Goal: Task Accomplishment & Management: Complete application form

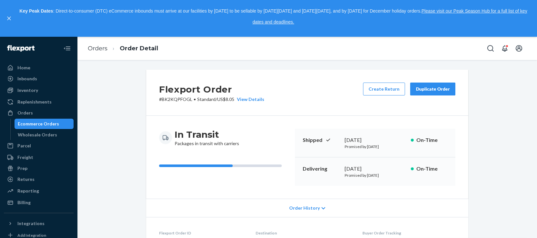
scroll to position [215, 0]
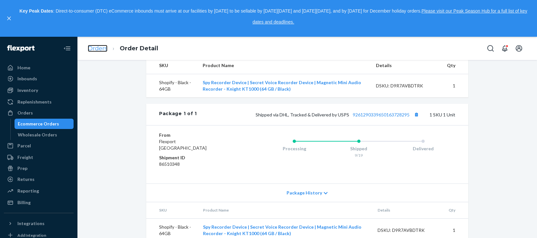
click at [103, 48] on link "Orders" at bounding box center [98, 48] width 20 height 7
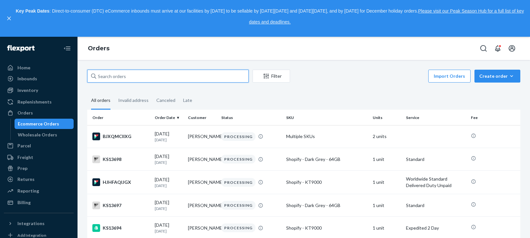
click at [177, 80] on input "text" at bounding box center [167, 76] width 161 height 13
paste input "KS9736"
type input "KS9736"
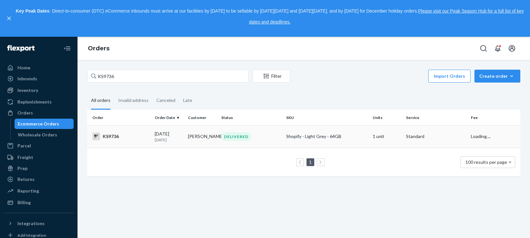
click at [114, 137] on div "KS9736" at bounding box center [120, 137] width 57 height 8
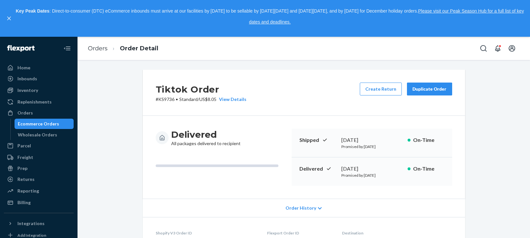
click at [421, 92] on div "Duplicate Order" at bounding box center [429, 89] width 34 height 6
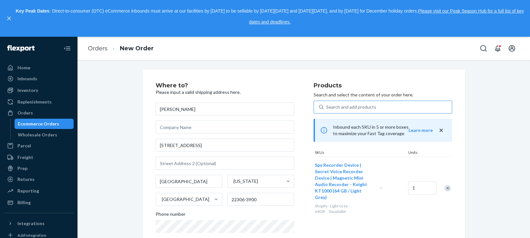
click at [381, 106] on div "Search and add products" at bounding box center [387, 107] width 128 height 12
click at [327, 106] on input "Search and add products" at bounding box center [326, 107] width 1 height 6
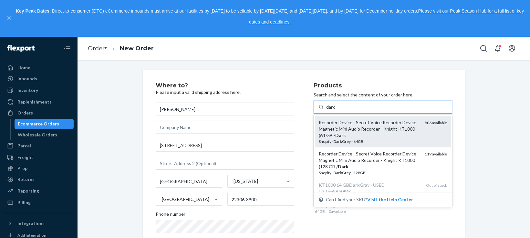
type input "dark g"
click at [373, 133] on div "Recorder Device | Secret Voice Recorder Device | Magnetic Mini Audio Recorder -…" at bounding box center [369, 128] width 101 height 19
click at [339, 110] on input "dark g" at bounding box center [332, 107] width 13 height 6
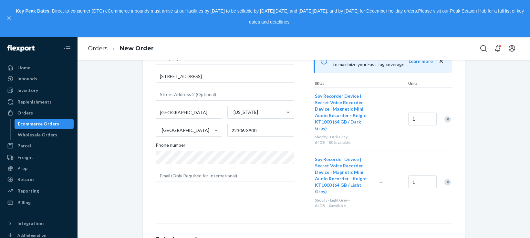
scroll to position [54, 0]
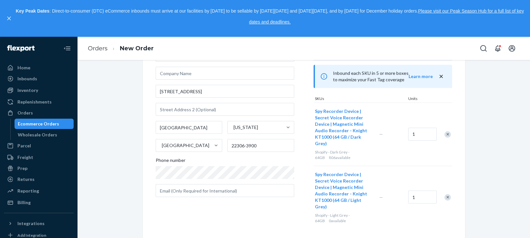
click at [444, 197] on div "Remove Item" at bounding box center [447, 197] width 6 height 6
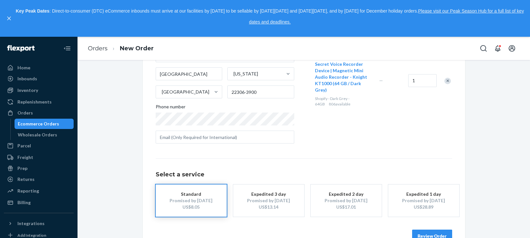
scroll to position [125, 0]
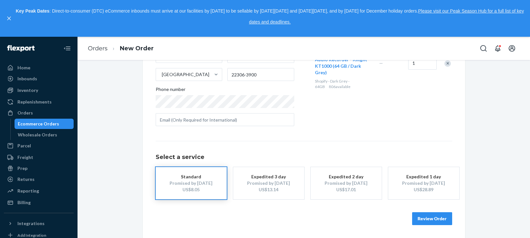
click at [422, 218] on button "Review Order" at bounding box center [432, 218] width 40 height 13
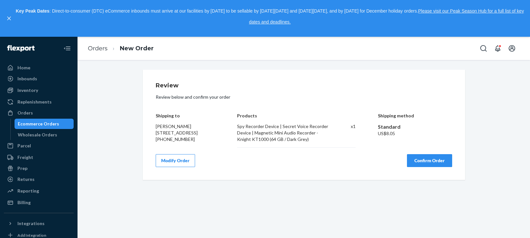
click at [415, 163] on button "Confirm Order" at bounding box center [429, 160] width 45 height 13
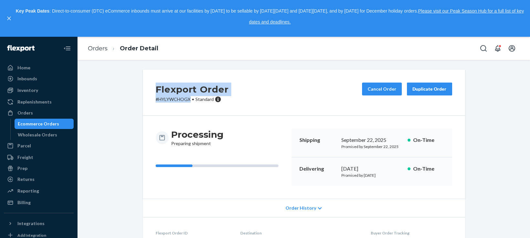
drag, startPoint x: 156, startPoint y: 87, endPoint x: 175, endPoint y: 75, distance: 23.3
click at [188, 102] on div "Flexport Order # HYLYWCHOGX • Standard" at bounding box center [192, 93] width 73 height 20
copy div "Flexport Order # HYLYWCHOGX"
click at [101, 49] on link "Orders" at bounding box center [98, 48] width 20 height 7
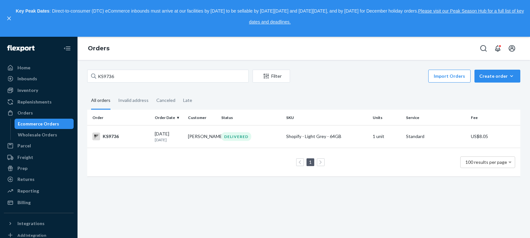
click at [488, 84] on div "Import Orders Create order Ecommerce order Removal order" at bounding box center [407, 77] width 226 height 15
click at [488, 81] on button "Create order Ecommerce order Removal order" at bounding box center [497, 76] width 46 height 13
click at [486, 93] on span "Ecommerce order" at bounding box center [501, 92] width 40 height 5
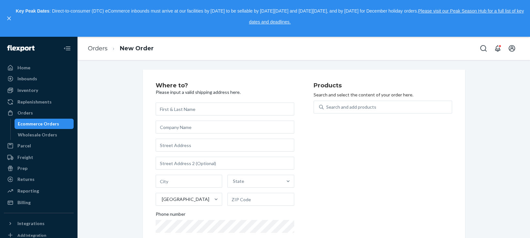
click at [375, 72] on div "Where to? Please input a valid shipping address here. State United States Phone…" at bounding box center [304, 169] width 322 height 199
click at [384, 113] on div "Search and add products" at bounding box center [387, 107] width 128 height 12
click at [327, 110] on input "0 results available. Use Up and Down to choose options, press Enter to select t…" at bounding box center [326, 107] width 1 height 6
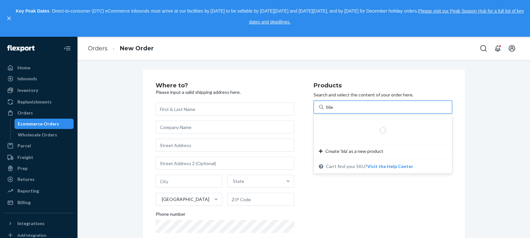
type input "black"
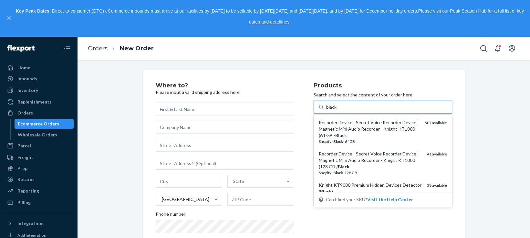
click at [376, 142] on div "Shopify - Black - 64GB" at bounding box center [369, 141] width 101 height 5
click at [337, 110] on input "black" at bounding box center [331, 107] width 11 height 6
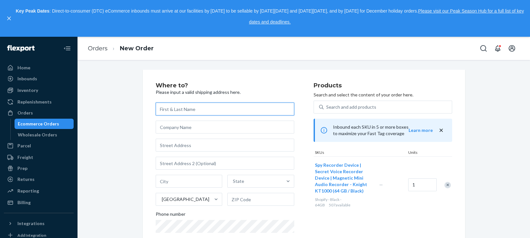
click at [198, 108] on input "text" at bounding box center [225, 109] width 138 height 13
paste input "[PERSON_NAME] (18688)"
type input "[PERSON_NAME] (18688)"
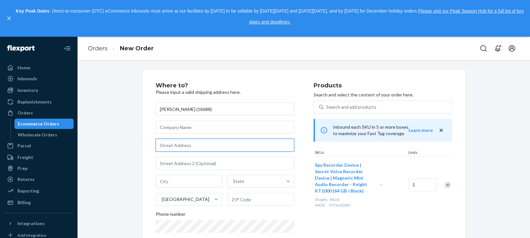
click at [169, 146] on input "text" at bounding box center [225, 145] width 138 height 13
paste input "[STREET_ADDRESS]"
drag, startPoint x: 189, startPoint y: 159, endPoint x: 133, endPoint y: 143, distance: 58.5
type input "[STREET_ADDRESS]"
type input "Wilmington"
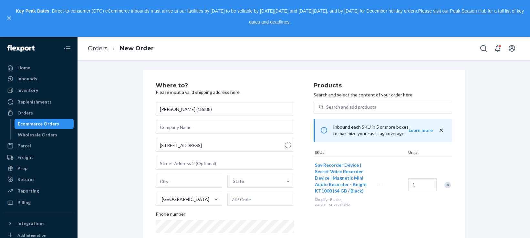
type input "19804"
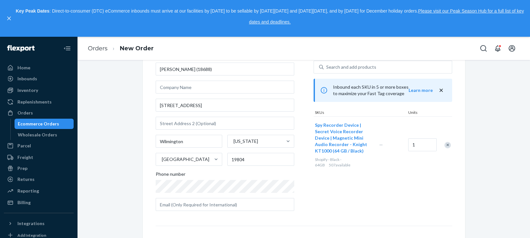
scroll to position [54, 0]
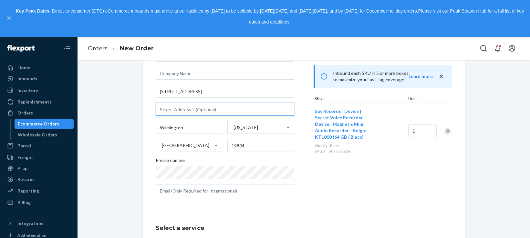
click at [181, 111] on input "text" at bounding box center [225, 109] width 138 height 13
paste input "Bldg 7"
type input "Bldg 7"
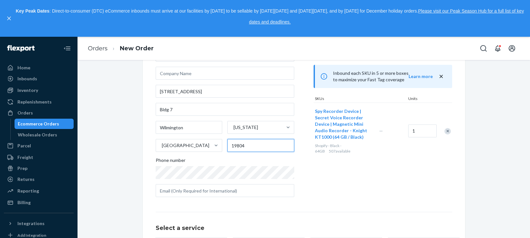
drag, startPoint x: 242, startPoint y: 149, endPoint x: 249, endPoint y: 144, distance: 8.8
click at [222, 149] on div "Wilmington [US_STATE] [GEOGRAPHIC_DATA] 19804" at bounding box center [225, 136] width 138 height 31
paste input "-1258"
type input "19804-1258"
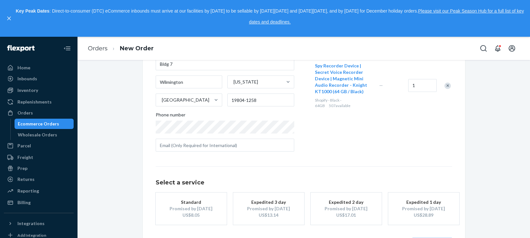
scroll to position [125, 0]
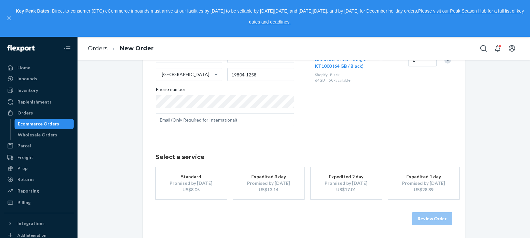
click at [0, 0] on div at bounding box center [0, 0] width 0 height 0
click at [197, 174] on div "Standard" at bounding box center [191, 177] width 52 height 6
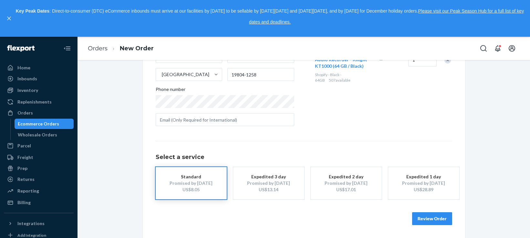
click at [428, 218] on button "Review Order" at bounding box center [432, 218] width 40 height 13
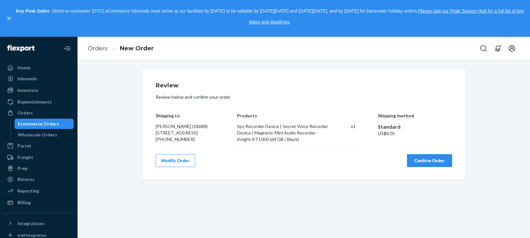
scroll to position [0, 0]
click at [422, 167] on button "Confirm Order" at bounding box center [429, 160] width 45 height 13
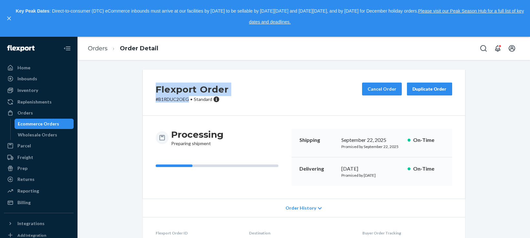
drag, startPoint x: 155, startPoint y: 89, endPoint x: 185, endPoint y: 98, distance: 32.1
click at [185, 98] on div "Flexport Order # B1RDUC2OEG • Standard" at bounding box center [192, 93] width 73 height 20
click at [105, 48] on link "Orders" at bounding box center [98, 48] width 20 height 7
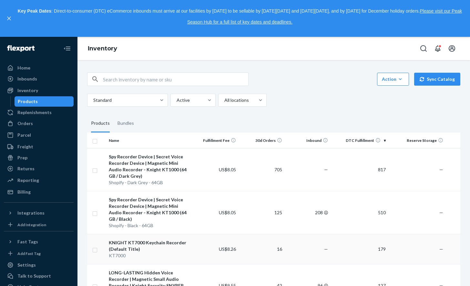
scroll to position [161, 0]
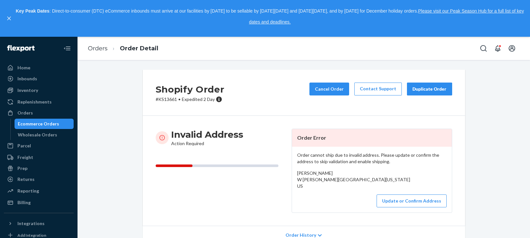
click at [165, 101] on p "# KS13661 • Expedited 2 Day" at bounding box center [190, 99] width 69 height 6
copy p "KS13661"
click at [523, 31] on div "Key Peak Dates : Direct-to-consumer (DTC) eCommerce inbounds must arrive at our…" at bounding box center [265, 18] width 530 height 37
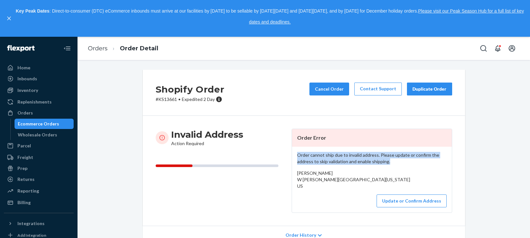
drag, startPoint x: 295, startPoint y: 156, endPoint x: 396, endPoint y: 162, distance: 101.2
click at [396, 162] on p "Order cannot ship due to invalid address. Please update or confirm the address …" at bounding box center [371, 158] width 149 height 13
copy p "Order cannot ship due to invalid address. Please update or confirm the address …"
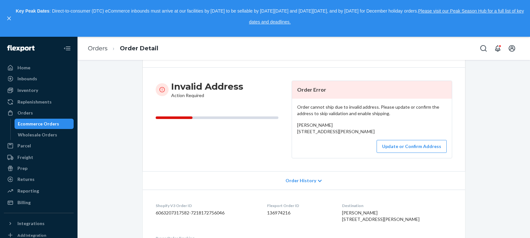
scroll to position [54, 0]
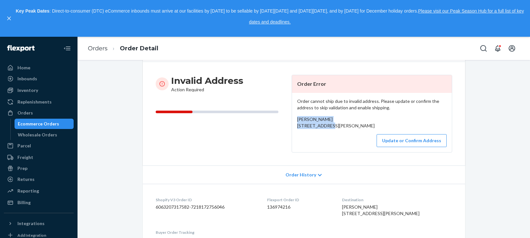
drag, startPoint x: 295, startPoint y: 120, endPoint x: 313, endPoint y: 124, distance: 18.6
click at [313, 124] on span "jefferson carvalhaes Rua Domingos Alves Ouriques Casa 116 Araranguá, Santa Cata…" at bounding box center [335, 122] width 77 height 12
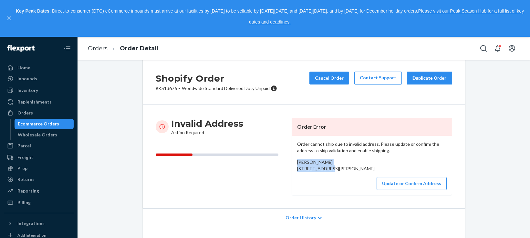
scroll to position [0, 0]
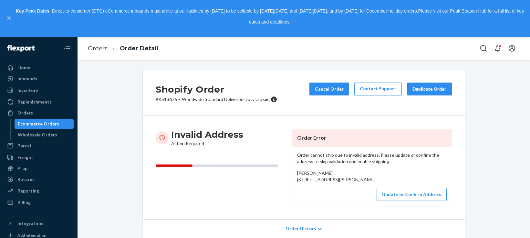
click at [170, 98] on p "# KS13676 • Worldwide Standard Delivered Duty Unpaid" at bounding box center [216, 99] width 121 height 6
copy p "7"
click at [166, 98] on p "# KS13676 • Worldwide Standard Delivered Duty Unpaid" at bounding box center [216, 99] width 121 height 6
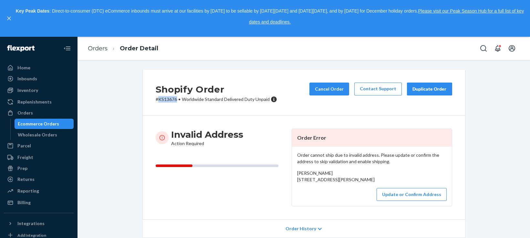
click at [166, 98] on p "# KS13676 • Worldwide Standard Delivered Duty Unpaid" at bounding box center [216, 99] width 121 height 6
copy p "KS13676"
drag, startPoint x: 295, startPoint y: 187, endPoint x: 377, endPoint y: 155, distance: 88.0
click at [371, 183] on div "jefferson carvalhaes Rua Domingos Alves Ouriques Casa 116 Araranguá, Santa Cata…" at bounding box center [371, 176] width 149 height 13
copy span "Casa 116 Araranguá, Santa Catarina 88901-066"
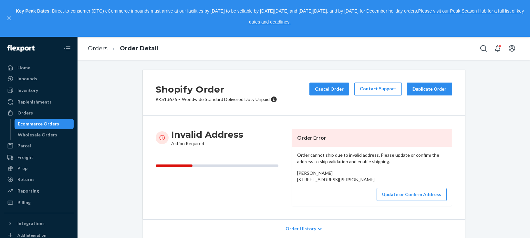
click at [166, 100] on p "# KS13676 • Worldwide Standard Delivered Duty Unpaid" at bounding box center [216, 99] width 121 height 6
copy p "KS13676"
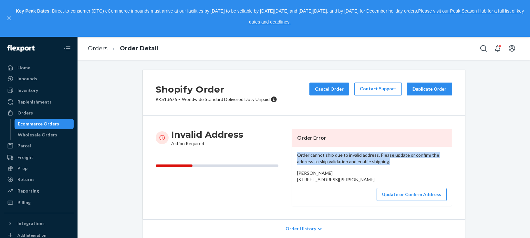
drag, startPoint x: 295, startPoint y: 156, endPoint x: 388, endPoint y: 164, distance: 93.0
click at [388, 164] on p "Order cannot ship due to invalid address. Please update or confirm the address …" at bounding box center [371, 158] width 149 height 13
copy p "Order cannot ship due to invalid address. Please update or confirm the address …"
click at [97, 48] on link "Orders" at bounding box center [98, 48] width 20 height 7
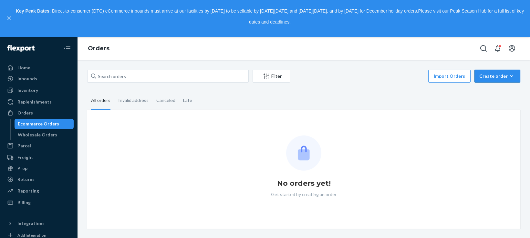
click at [486, 81] on button "Create order Ecommerce order Removal order" at bounding box center [497, 76] width 46 height 13
click at [486, 90] on span "Ecommerce order" at bounding box center [501, 92] width 40 height 5
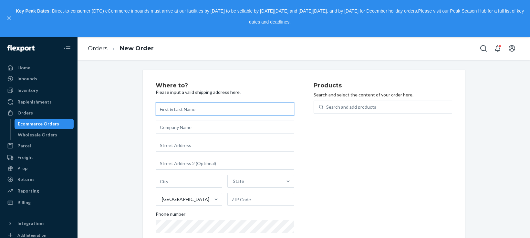
click at [248, 115] on input "text" at bounding box center [225, 109] width 138 height 13
paste input "Jose Hernandez"
type input "Jose Hernandez"
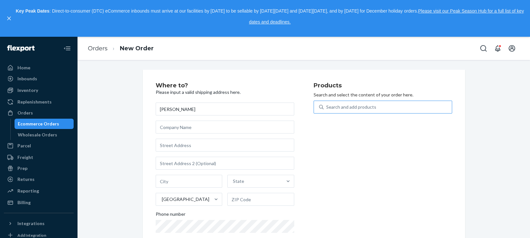
click at [361, 108] on div "Search and add products" at bounding box center [351, 107] width 50 height 6
click at [327, 108] on input "Search and add products" at bounding box center [326, 107] width 1 height 6
type input "dark g"
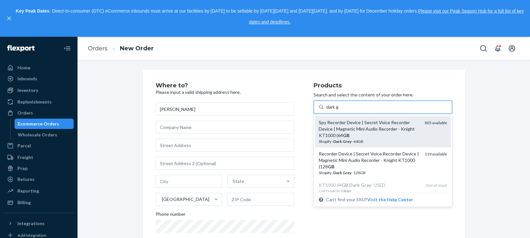
click at [386, 130] on div "Spy Recorder Device | Secret Voice Recorder Device | Magnetic Mini Audio Record…" at bounding box center [369, 128] width 101 height 19
click at [339, 110] on input "dark g" at bounding box center [332, 107] width 13 height 6
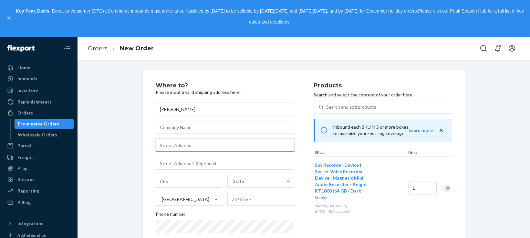
click at [174, 147] on input "text" at bounding box center [225, 145] width 138 height 13
paste input "12600 Foothill Blvd"
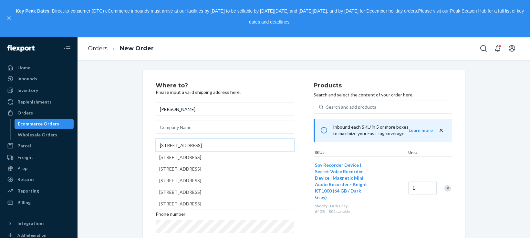
scroll to position [31, 0]
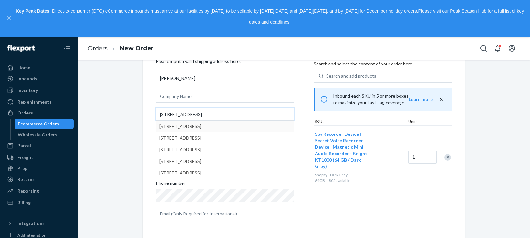
type input "12600 Foothill Blvd"
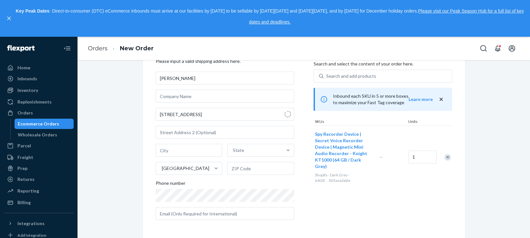
type input "Los Angeles"
click at [235, 171] on input "91342" at bounding box center [260, 168] width 67 height 13
paste input "-5311"
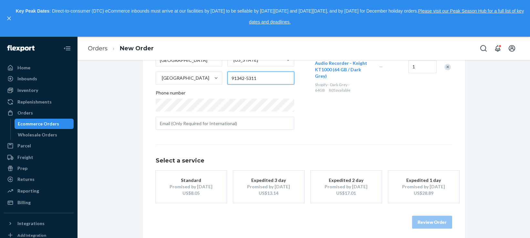
scroll to position [125, 0]
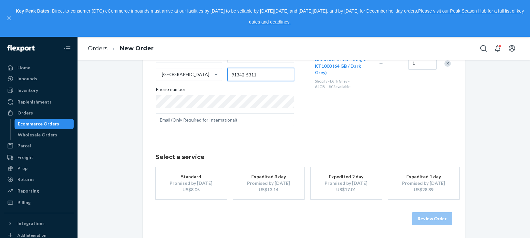
type input "91342-5311"
click at [189, 176] on div "Standard" at bounding box center [191, 177] width 52 height 6
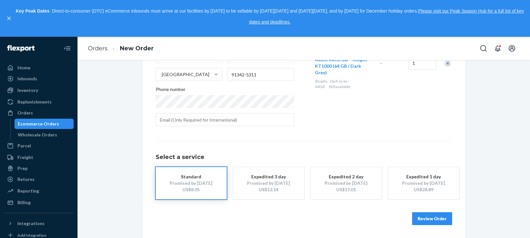
click at [424, 221] on button "Review Order" at bounding box center [432, 218] width 40 height 13
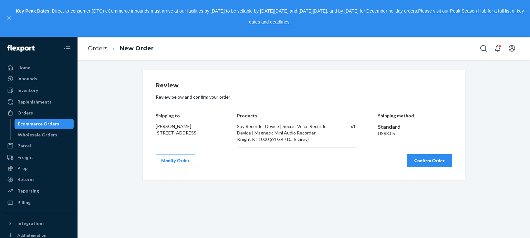
scroll to position [0, 0]
click at [182, 161] on button "Modify Order" at bounding box center [175, 160] width 39 height 13
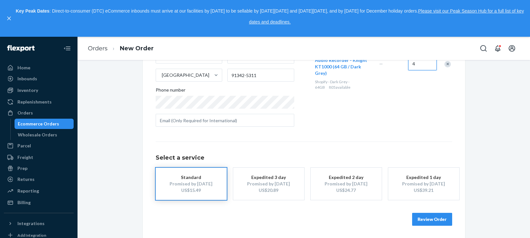
scroll to position [125, 0]
type input "4"
click at [425, 216] on button "Review Order" at bounding box center [432, 218] width 40 height 13
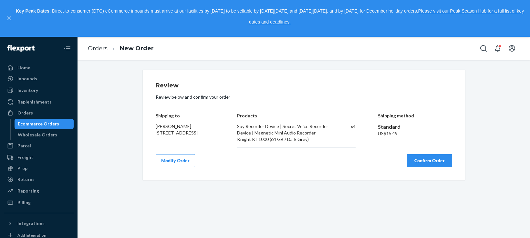
click at [420, 160] on button "Confirm Order" at bounding box center [429, 160] width 45 height 13
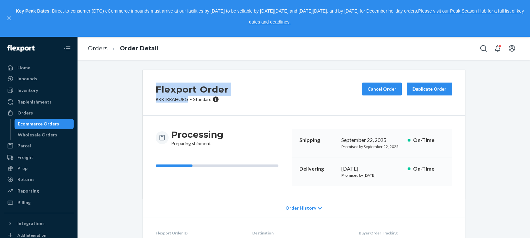
drag, startPoint x: 154, startPoint y: 87, endPoint x: 197, endPoint y: 90, distance: 43.4
click at [184, 97] on div "Flexport Order # RKIRRAHOEG • Standard" at bounding box center [192, 93] width 73 height 20
copy div "Flexport Order # RKIRRAHOEG"
click at [97, 46] on link "Orders" at bounding box center [98, 48] width 20 height 7
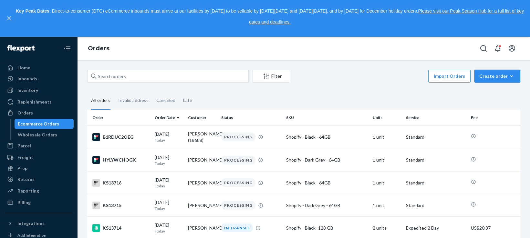
click at [482, 77] on div "Create order" at bounding box center [497, 76] width 36 height 6
click at [483, 90] on span "Ecommerce order" at bounding box center [501, 92] width 40 height 5
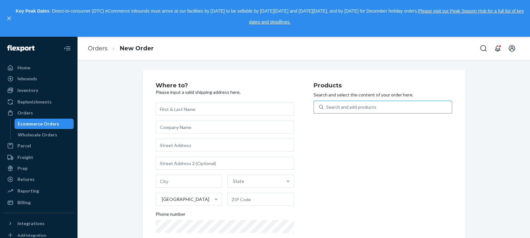
click at [377, 106] on div "Search and add products" at bounding box center [387, 107] width 128 height 12
click at [327, 106] on input "Search and add products" at bounding box center [326, 107] width 1 height 6
type input "dark gr"
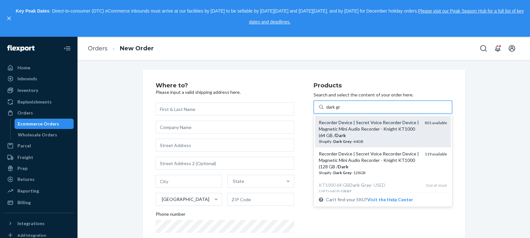
click at [393, 133] on div "Recorder Device | Secret Voice Recorder Device | Magnetic Mini Audio Recorder -…" at bounding box center [369, 128] width 101 height 19
click at [340, 110] on input "dark gr" at bounding box center [333, 107] width 15 height 6
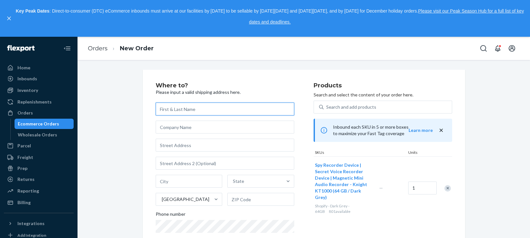
click at [216, 108] on input "text" at bounding box center [225, 109] width 138 height 13
paste input "Grace Tiongson"
type input "Grace Tiongson"
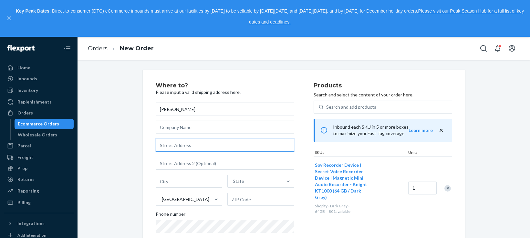
click at [232, 146] on input "text" at bounding box center [225, 145] width 138 height 13
paste input "212 W Chevy Chase Dr"
type input "212 W Chevy Chase Dr"
type input "Glendale"
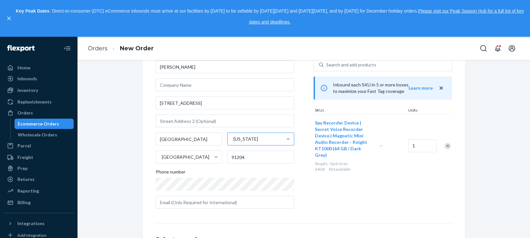
scroll to position [54, 0]
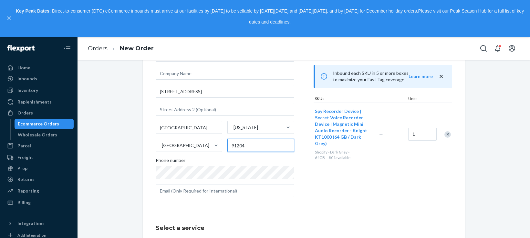
click at [239, 147] on input "91204" at bounding box center [260, 145] width 67 height 13
paste input "-2318"
type input "91204-2318"
click at [128, 134] on div "Where to? Please input a valid shipping address here. Grace Tiongson 212 W Chev…" at bounding box center [303, 162] width 442 height 293
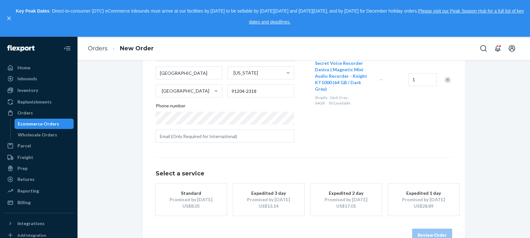
scroll to position [125, 0]
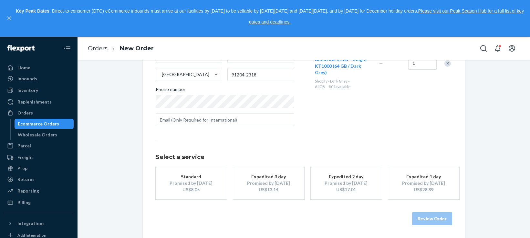
click at [199, 178] on div "Standard" at bounding box center [191, 177] width 52 height 6
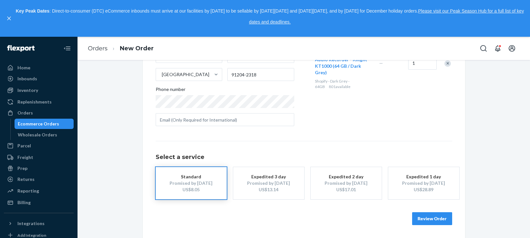
click at [430, 212] on div "Review Order" at bounding box center [304, 215] width 296 height 19
click at [430, 215] on button "Review Order" at bounding box center [432, 218] width 40 height 13
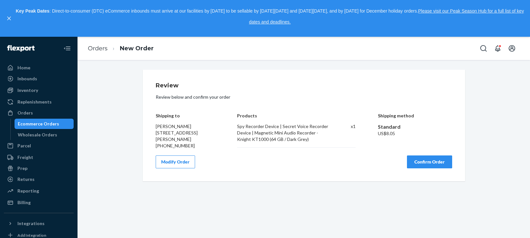
click at [409, 161] on button "Confirm Order" at bounding box center [429, 162] width 45 height 13
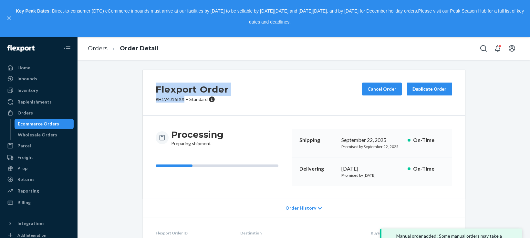
drag, startPoint x: 155, startPoint y: 90, endPoint x: 182, endPoint y: 97, distance: 28.0
click at [182, 97] on div "Flexport Order # H1V4J16IXX • Standard" at bounding box center [192, 93] width 73 height 20
click at [102, 49] on link "Orders" at bounding box center [98, 48] width 20 height 7
